Goal: Information Seeking & Learning: Check status

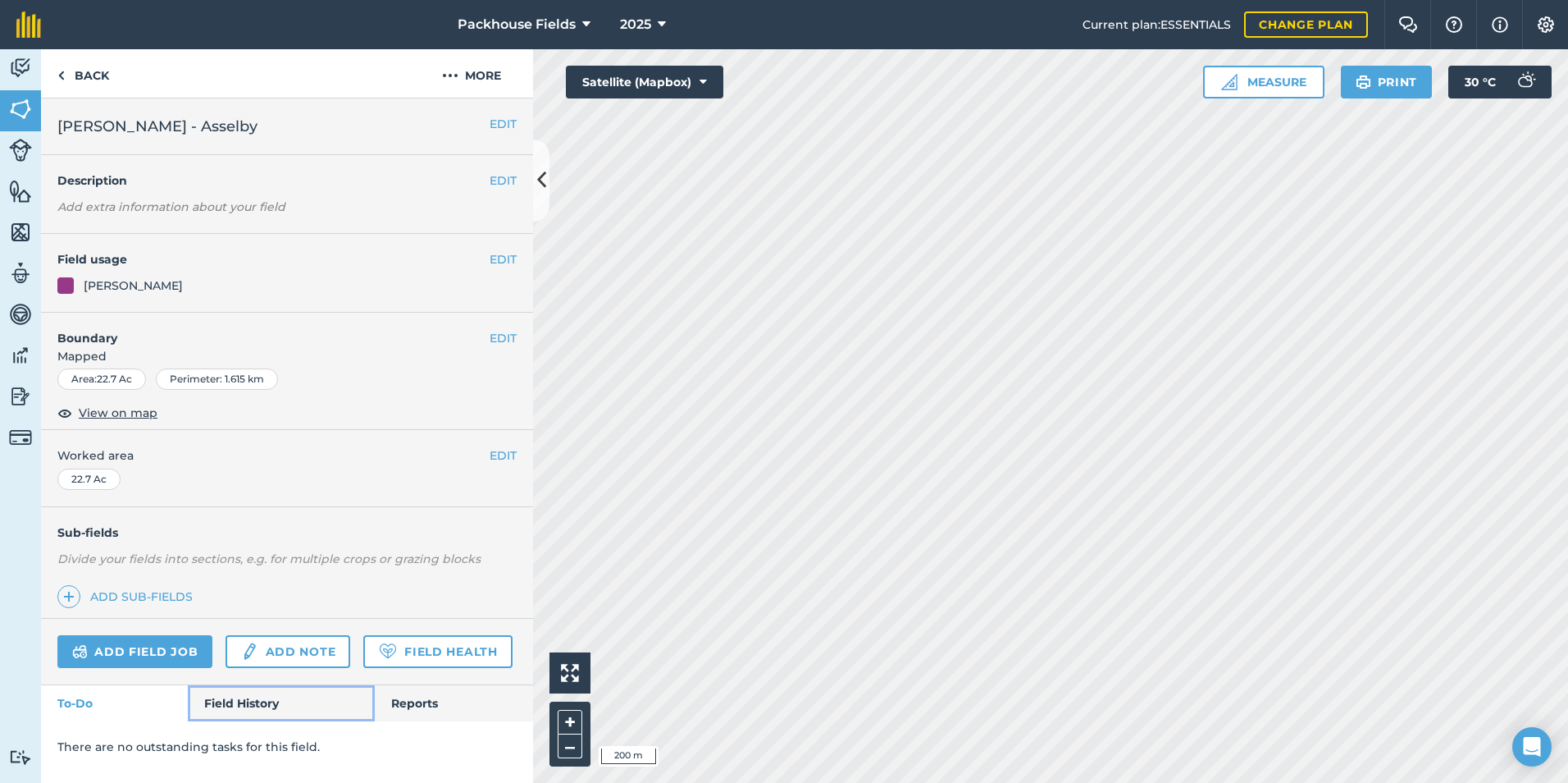
click at [283, 706] on link "Field History" at bounding box center [280, 702] width 186 height 36
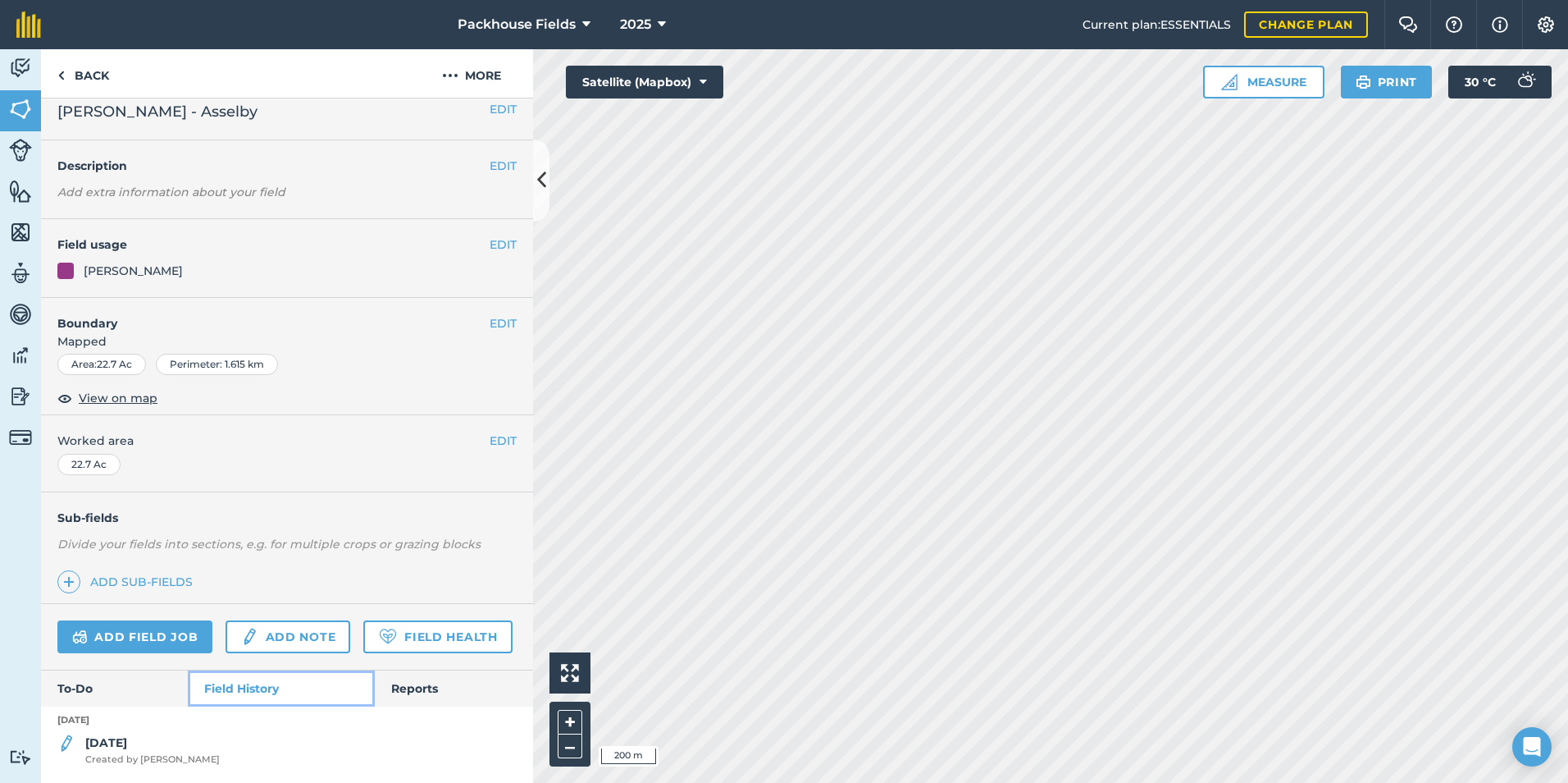
scroll to position [61, 0]
click at [119, 739] on strong "[DATE]" at bounding box center [106, 742] width 42 height 15
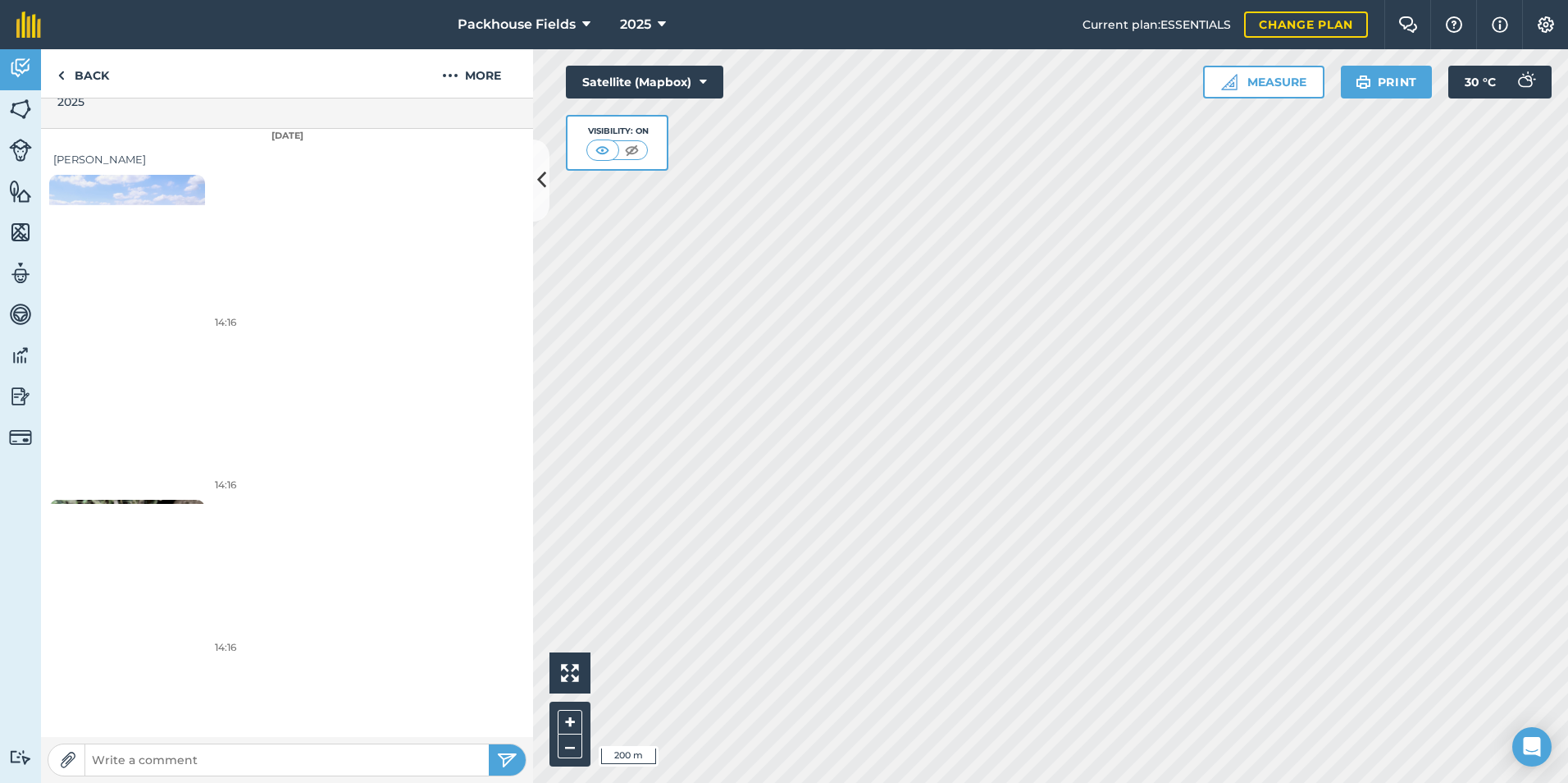
scroll to position [492, 0]
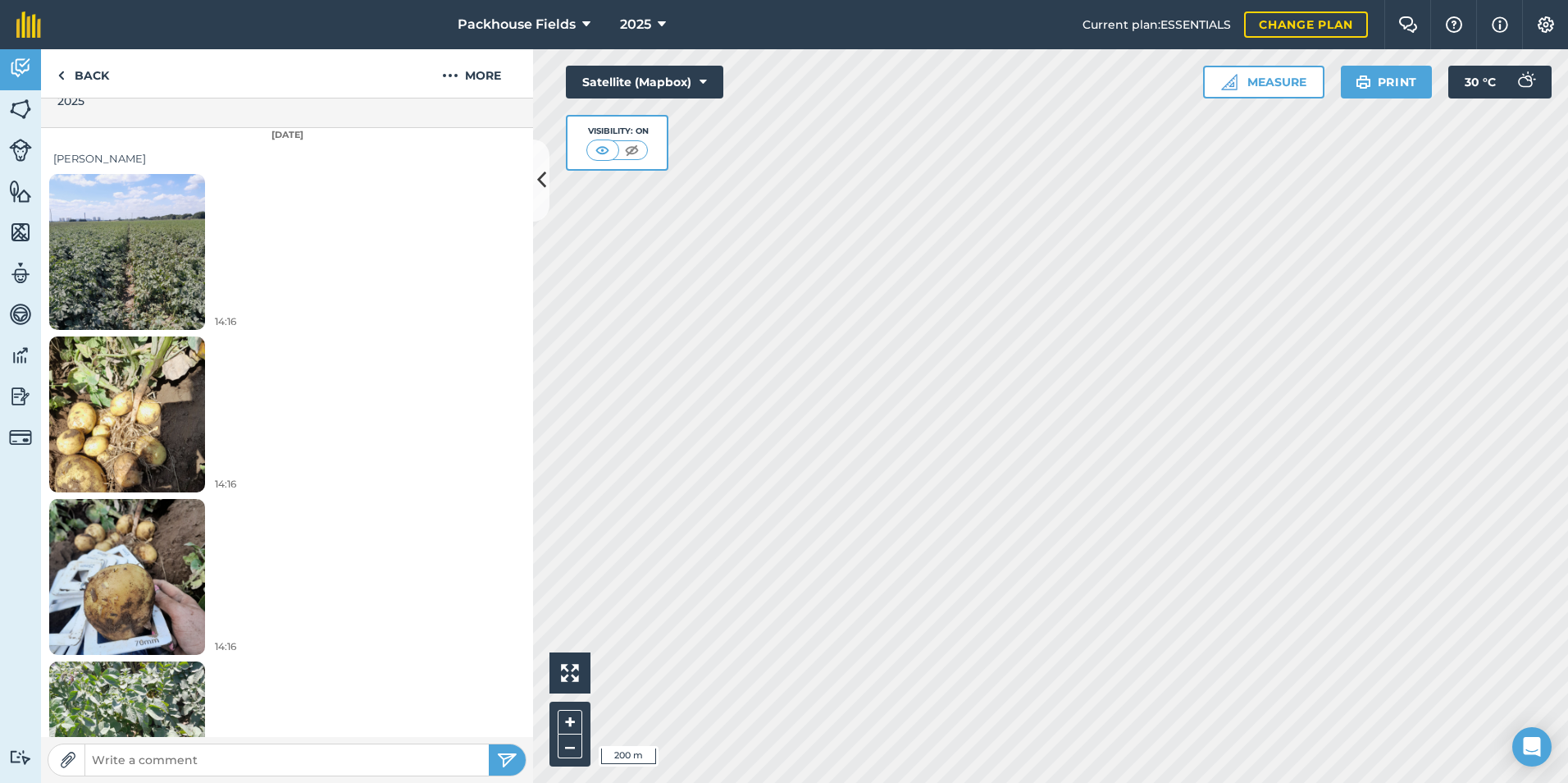
click at [131, 542] on img at bounding box center [127, 576] width 156 height 208
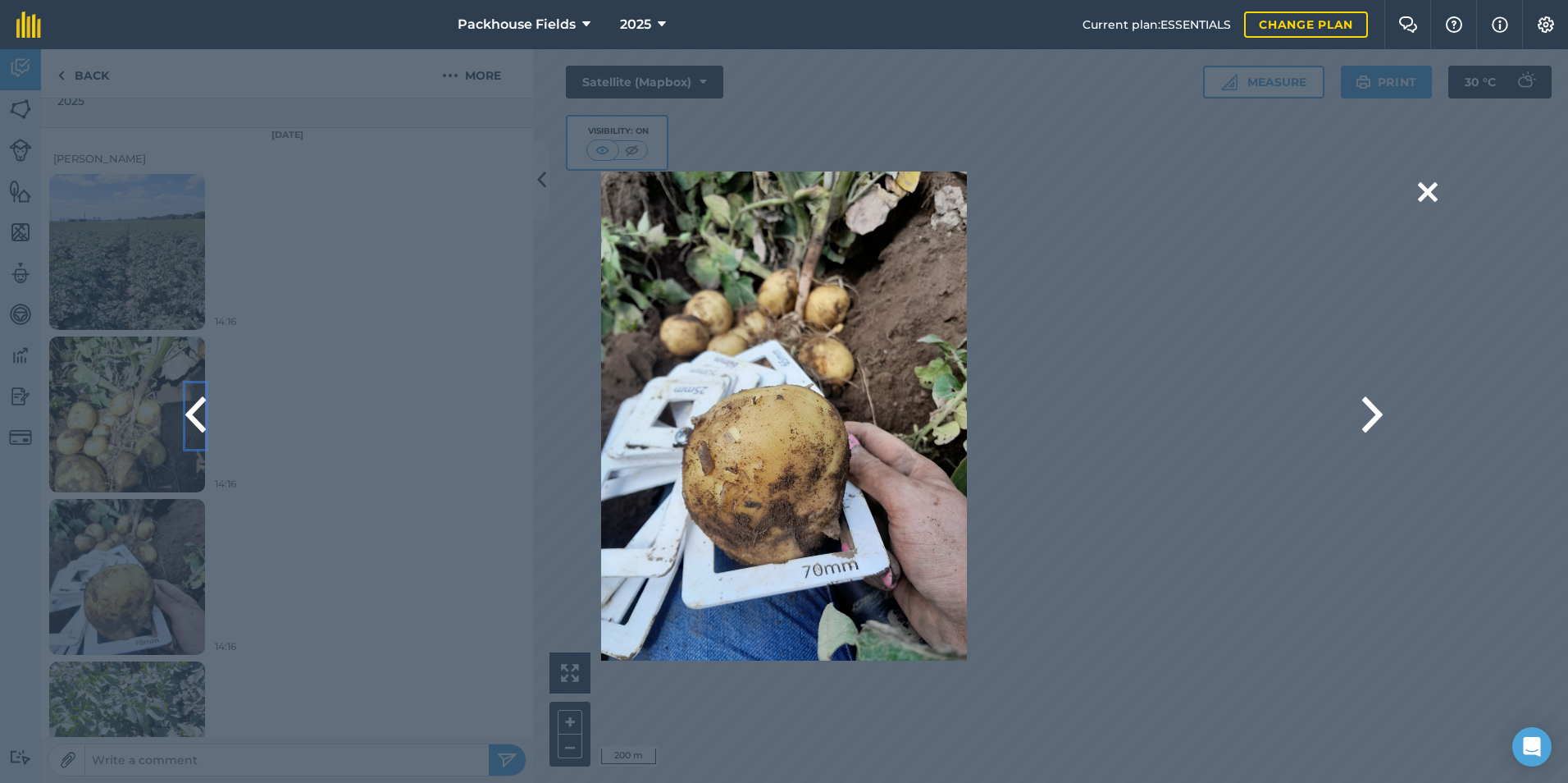
click at [195, 415] on button at bounding box center [195, 416] width 20 height 66
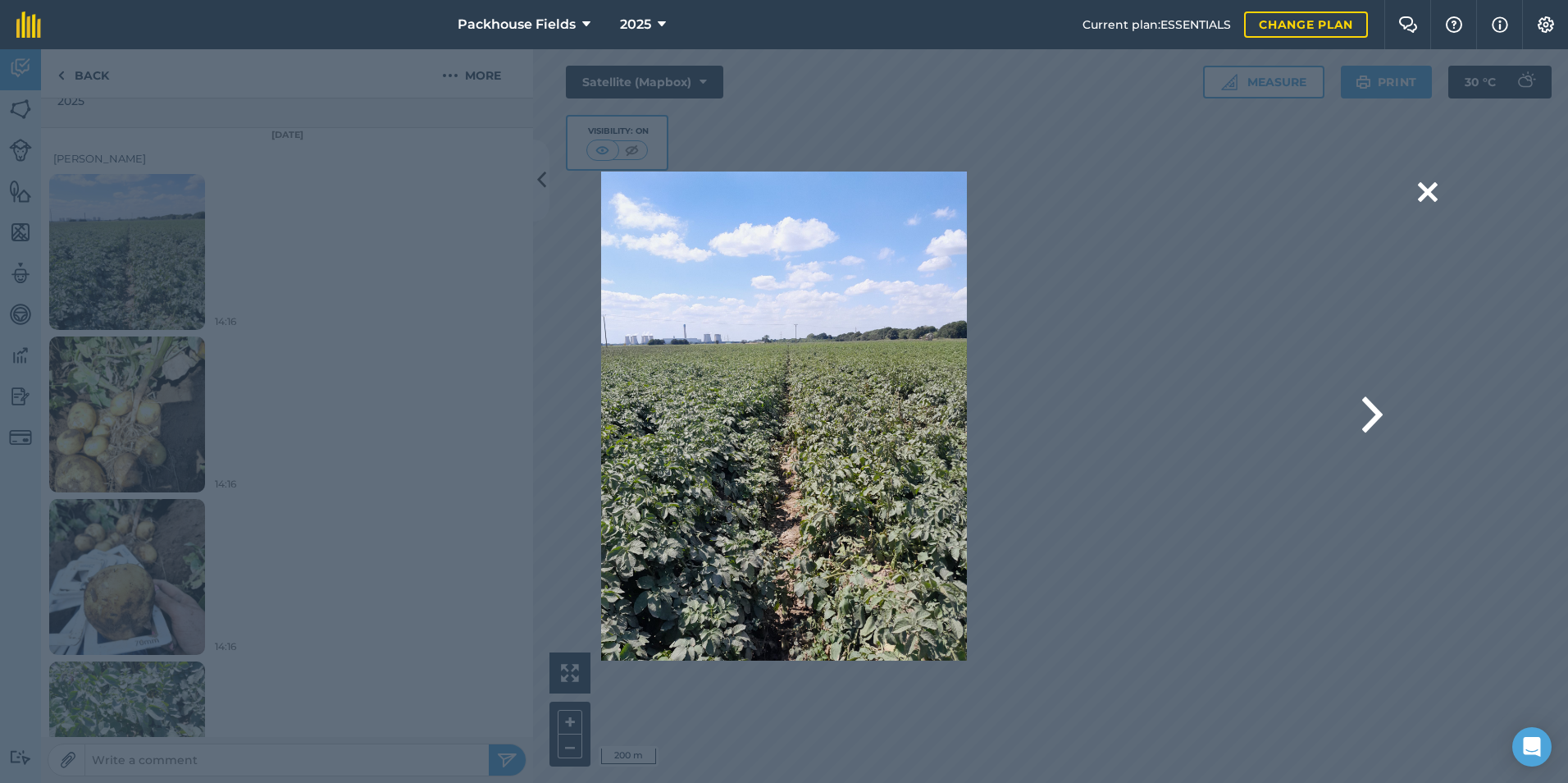
click at [195, 415] on div "Are you sure you would like to delete this image? [GEOGRAPHIC_DATA]" at bounding box center [784, 416] width 1306 height 489
click at [1373, 409] on button at bounding box center [1372, 416] width 20 height 66
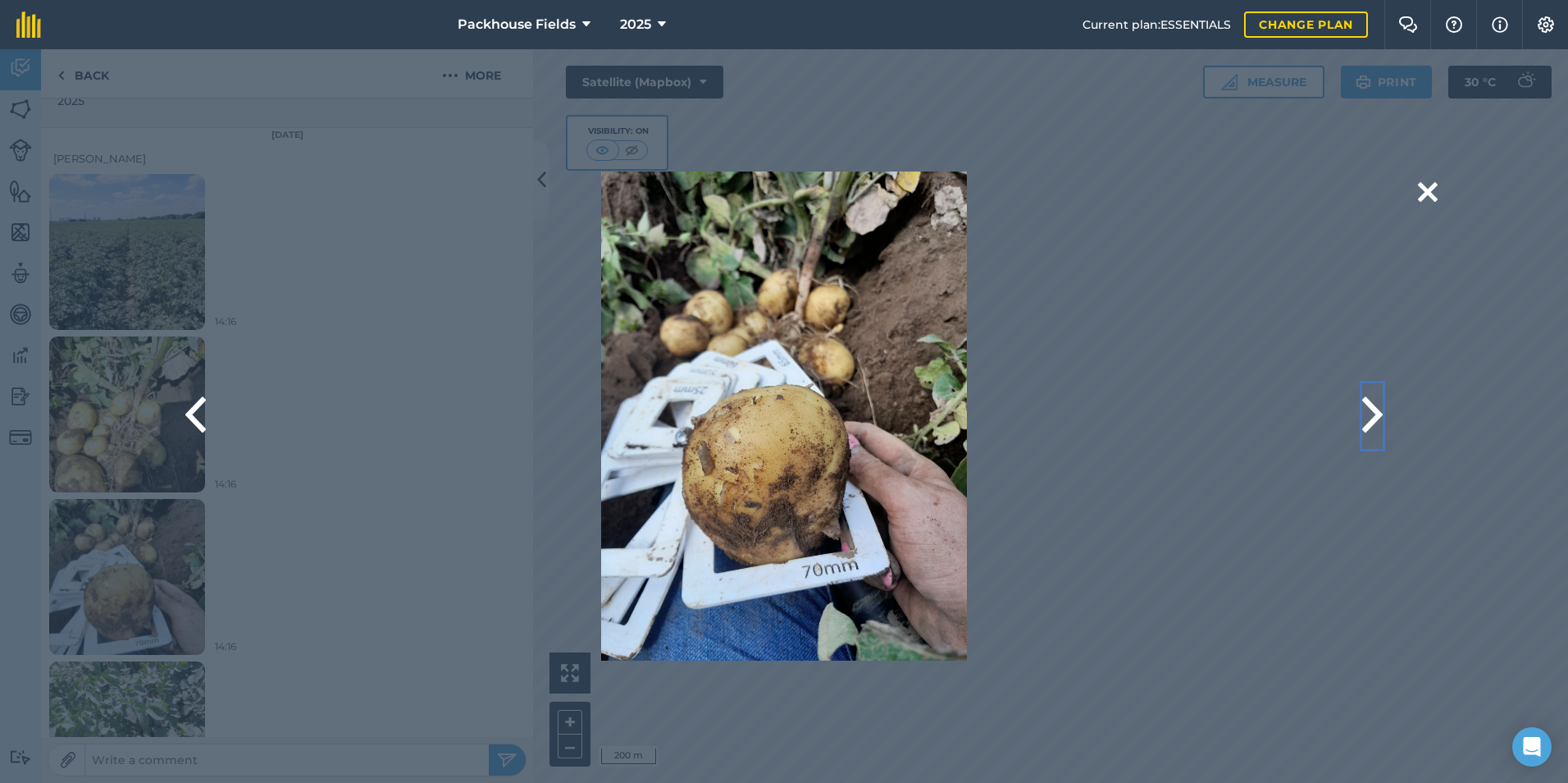
click at [1373, 409] on button at bounding box center [1372, 416] width 20 height 66
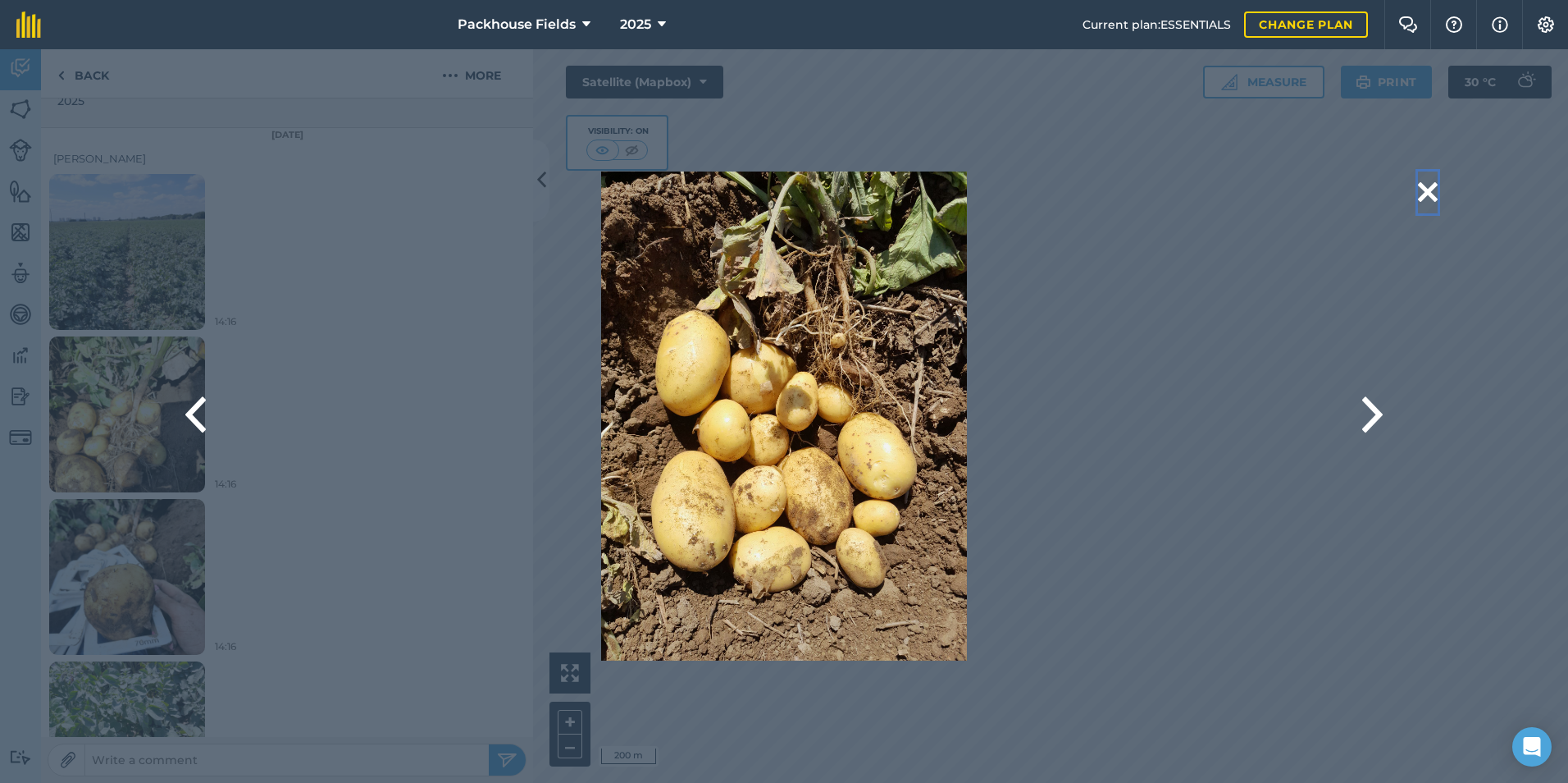
click at [1431, 192] on button at bounding box center [1428, 193] width 19 height 42
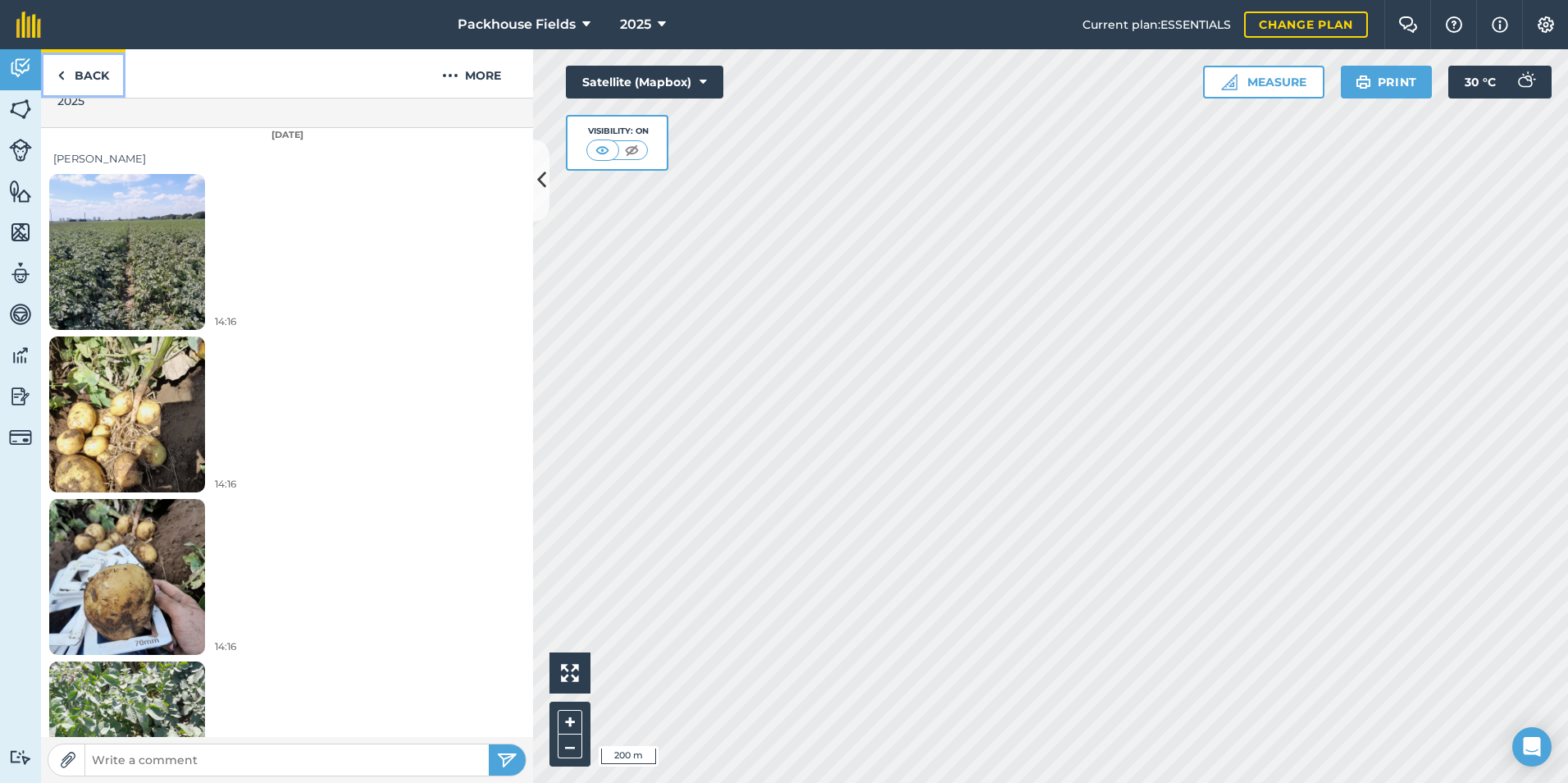
click at [82, 75] on link "Back" at bounding box center [83, 73] width 84 height 48
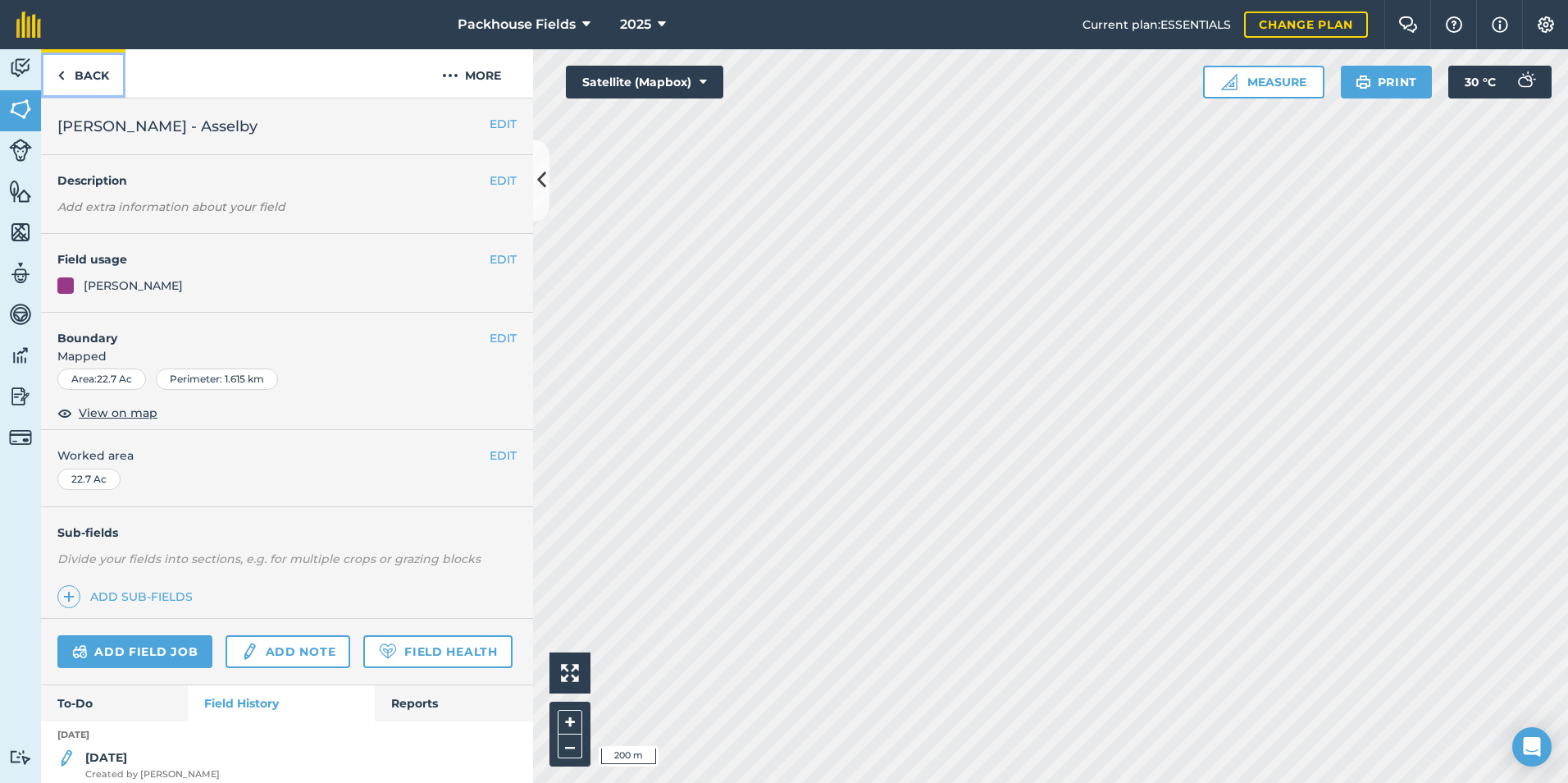
click at [82, 78] on link "Back" at bounding box center [83, 73] width 84 height 48
